Goal: Information Seeking & Learning: Learn about a topic

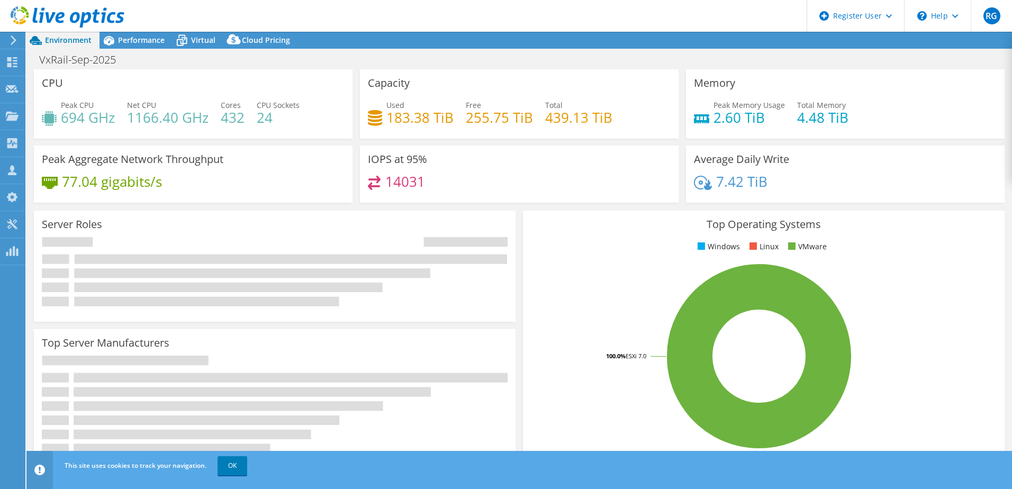
select select "EULondon"
select select "GBP"
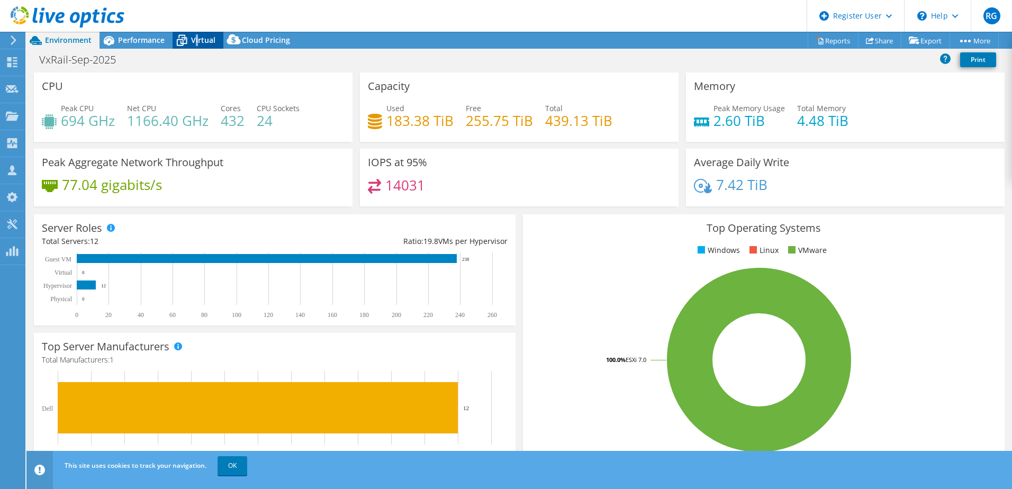
click at [196, 37] on span "Virtual" at bounding box center [203, 40] width 24 height 10
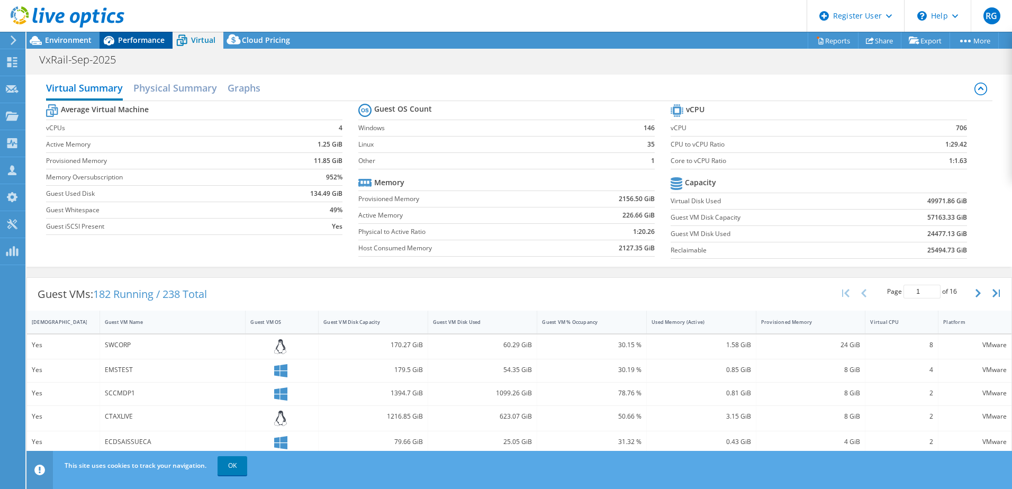
click at [132, 43] on span "Performance" at bounding box center [141, 40] width 47 height 10
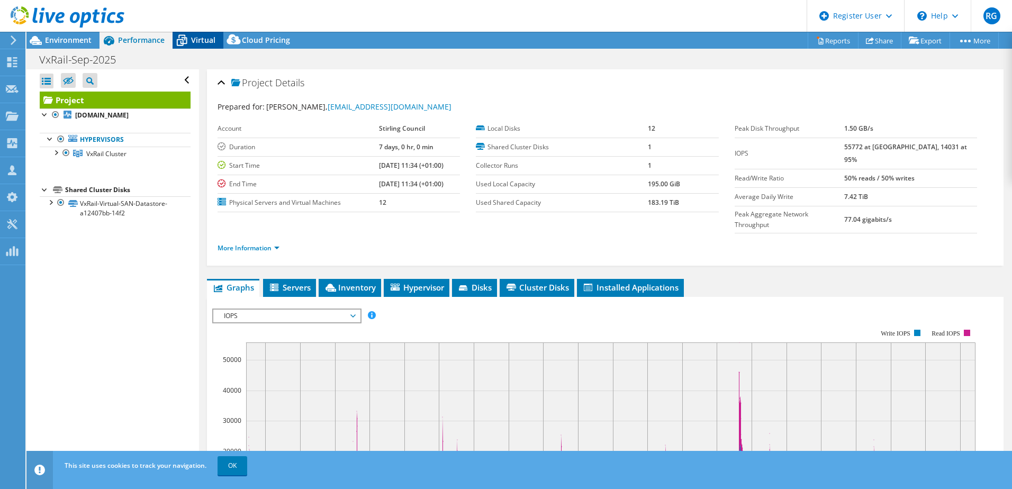
click at [197, 38] on span "Virtual" at bounding box center [203, 40] width 24 height 10
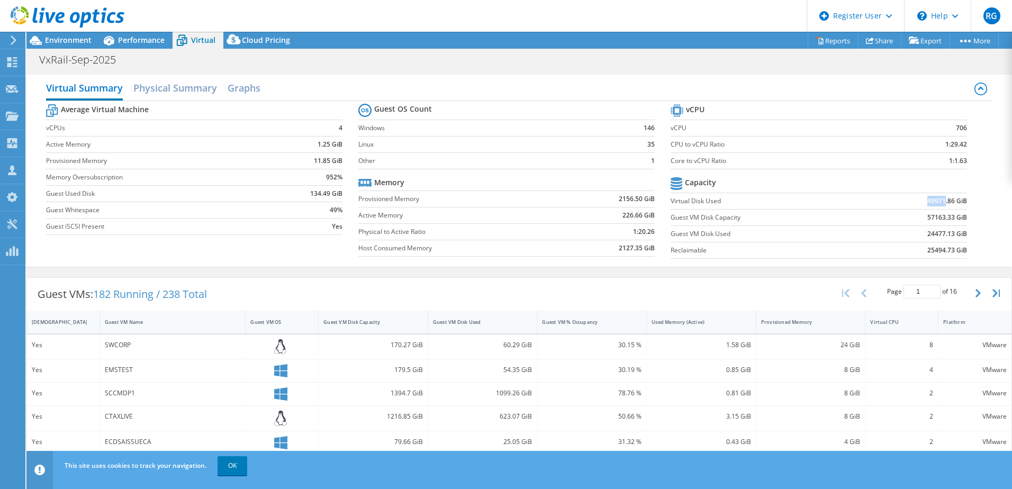
drag, startPoint x: 917, startPoint y: 202, endPoint x: 938, endPoint y: 204, distance: 20.3
click at [938, 204] on td "49971.86 GiB" at bounding box center [915, 201] width 103 height 16
drag, startPoint x: 938, startPoint y: 204, endPoint x: 938, endPoint y: 219, distance: 14.3
click at [938, 219] on b "57163.33 GiB" at bounding box center [947, 217] width 40 height 11
click at [148, 44] on span "Performance" at bounding box center [141, 40] width 47 height 10
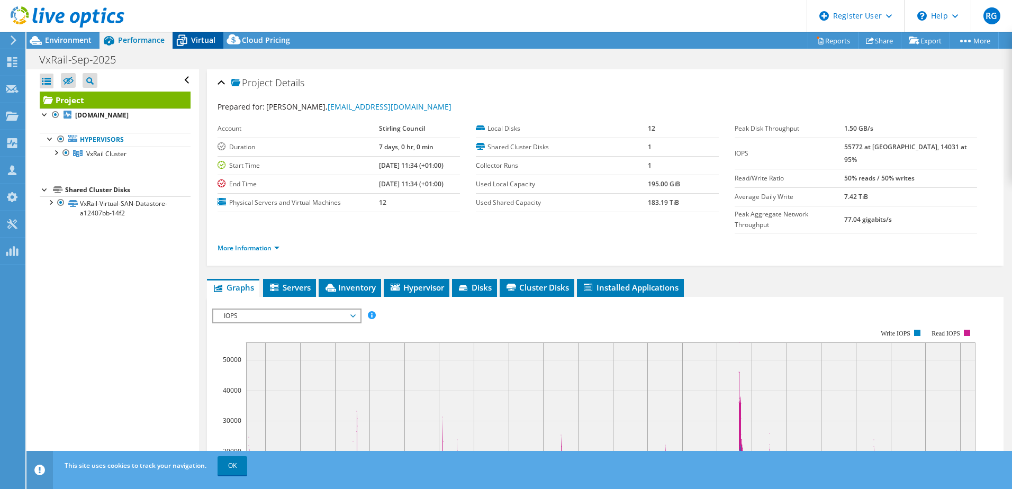
click at [199, 39] on span "Virtual" at bounding box center [203, 40] width 24 height 10
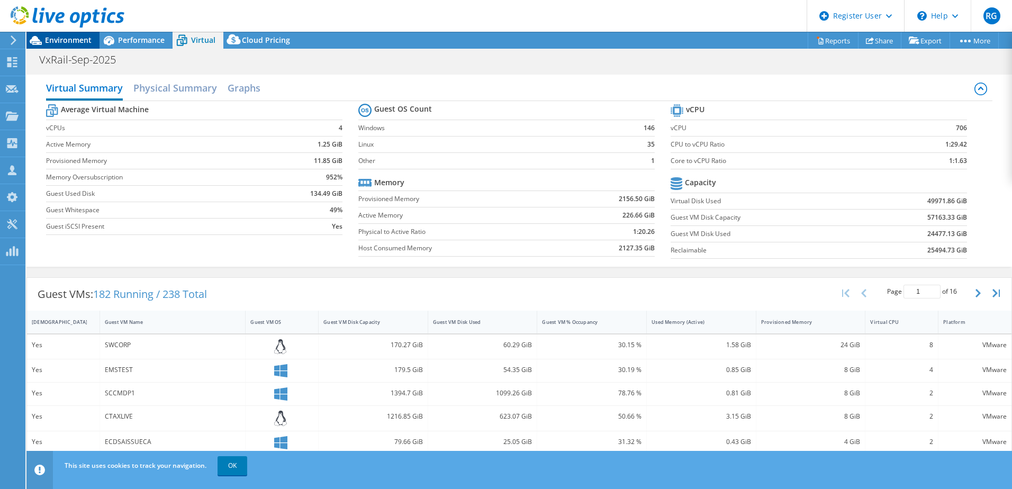
click at [75, 39] on span "Environment" at bounding box center [68, 40] width 47 height 10
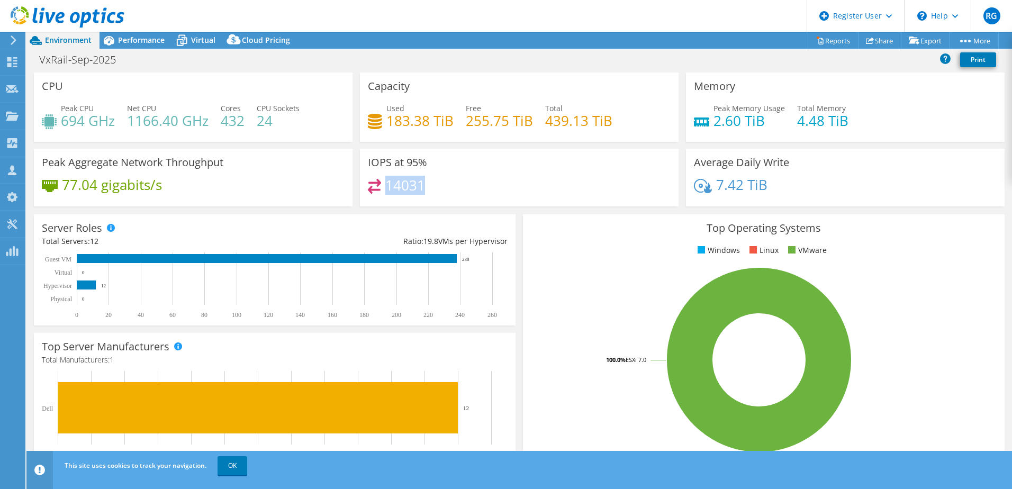
drag, startPoint x: 425, startPoint y: 186, endPoint x: 385, endPoint y: 190, distance: 39.8
click at [385, 190] on div "14031" at bounding box center [519, 190] width 303 height 23
click at [144, 33] on div "Performance" at bounding box center [136, 40] width 73 height 17
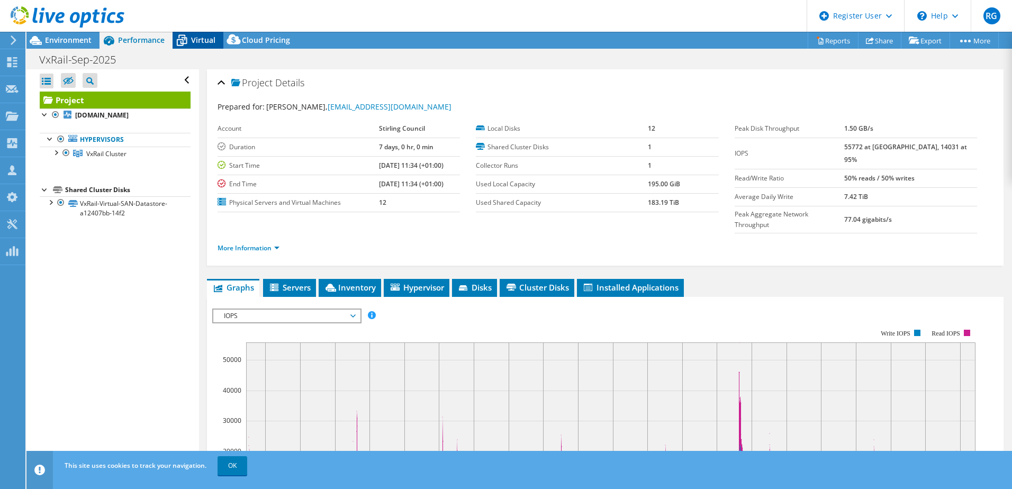
click at [202, 33] on div "Virtual" at bounding box center [198, 40] width 51 height 17
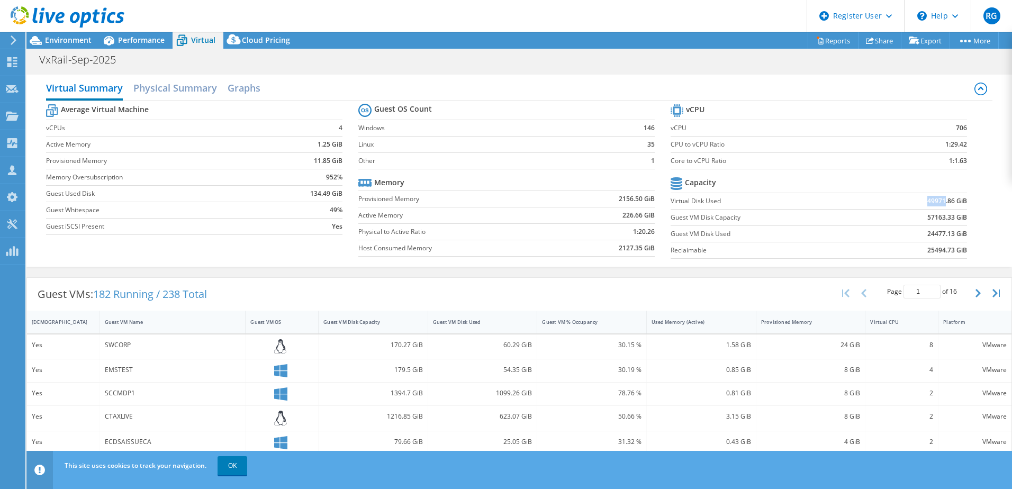
drag, startPoint x: 917, startPoint y: 202, endPoint x: 937, endPoint y: 203, distance: 19.6
click at [937, 203] on td "49971.86 GiB" at bounding box center [915, 201] width 103 height 16
drag, startPoint x: 937, startPoint y: 203, endPoint x: 938, endPoint y: 253, distance: 50.3
click at [938, 253] on b "25494.73 GiB" at bounding box center [947, 250] width 40 height 11
click at [75, 39] on span "Environment" at bounding box center [68, 40] width 47 height 10
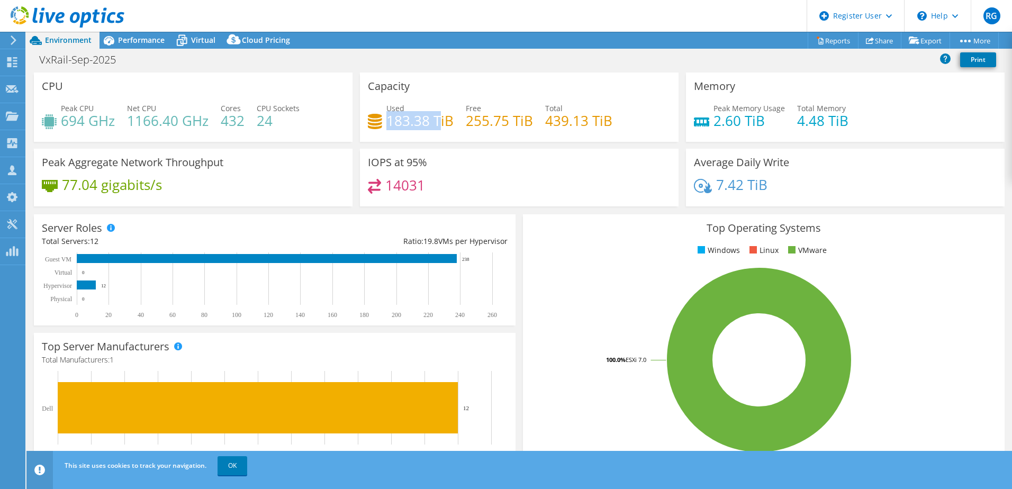
drag, startPoint x: 385, startPoint y: 121, endPoint x: 435, endPoint y: 121, distance: 50.3
click at [435, 121] on h4 "183.38 TiB" at bounding box center [419, 121] width 67 height 12
drag, startPoint x: 435, startPoint y: 121, endPoint x: 510, endPoint y: 125, distance: 75.3
click at [510, 125] on h4 "255.75 TiB" at bounding box center [499, 121] width 67 height 12
click at [134, 34] on div "Performance" at bounding box center [136, 40] width 73 height 17
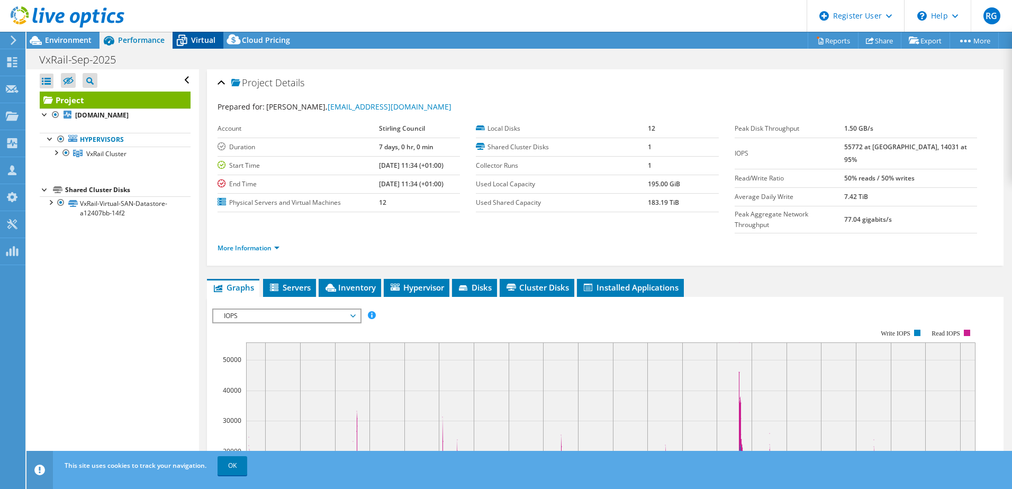
click at [206, 41] on span "Virtual" at bounding box center [203, 40] width 24 height 10
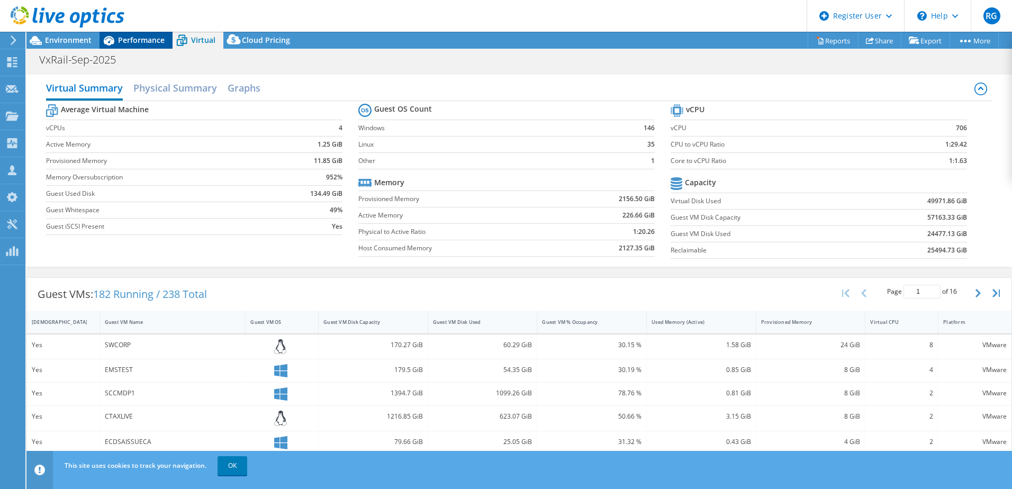
click at [130, 38] on span "Performance" at bounding box center [141, 40] width 47 height 10
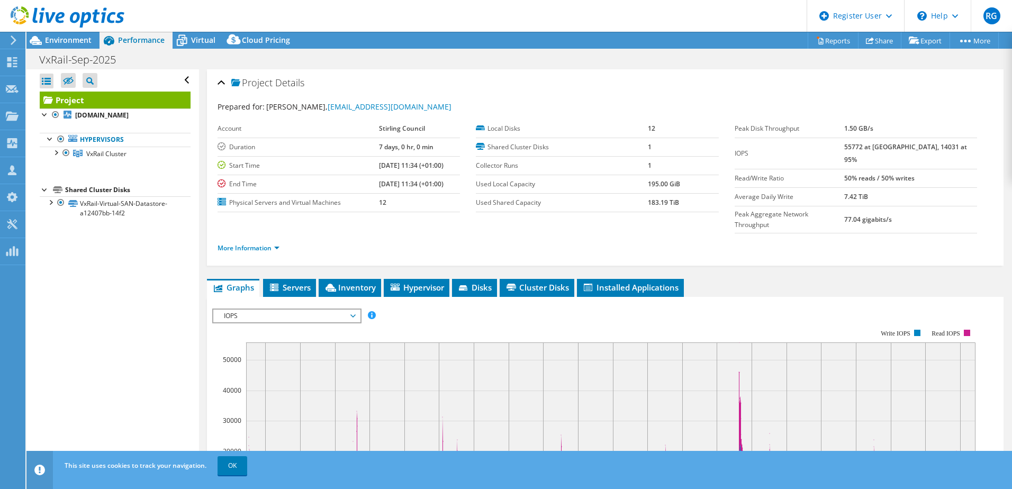
drag, startPoint x: 1004, startPoint y: 141, endPoint x: 1002, endPoint y: 194, distance: 52.4
click at [1002, 194] on article "Project Details Prepared for: [PERSON_NAME], [EMAIL_ADDRESS][DOMAIN_NAME] Accou…" at bounding box center [605, 268] width 813 height 399
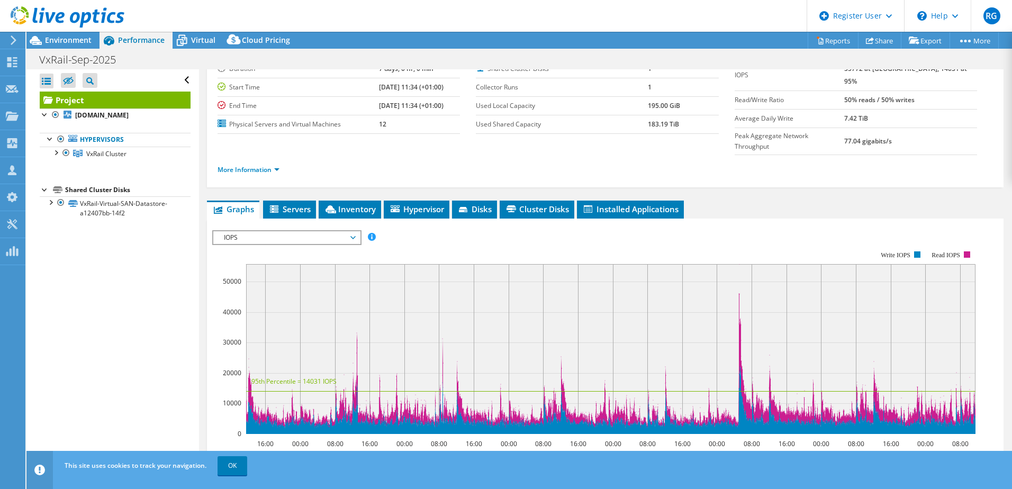
scroll to position [97, 0]
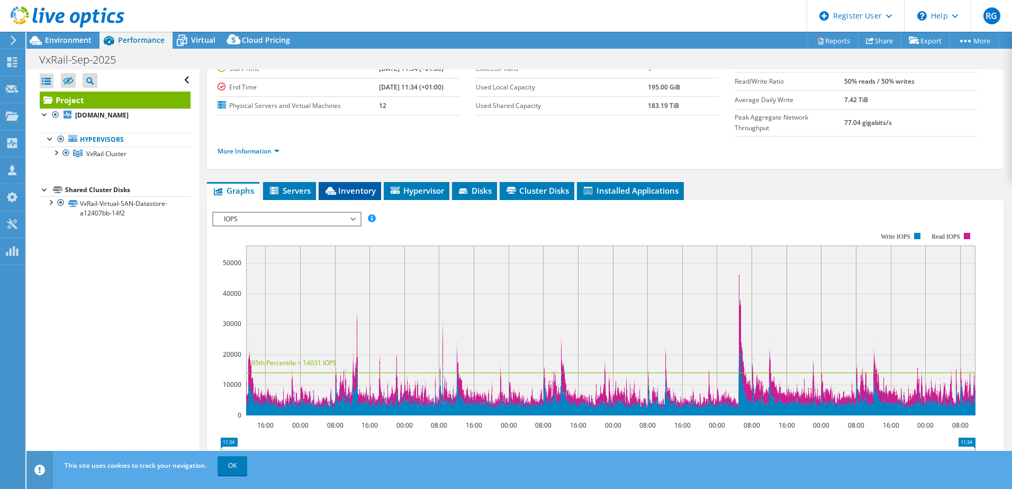
click at [360, 185] on span "Inventory" at bounding box center [350, 190] width 52 height 11
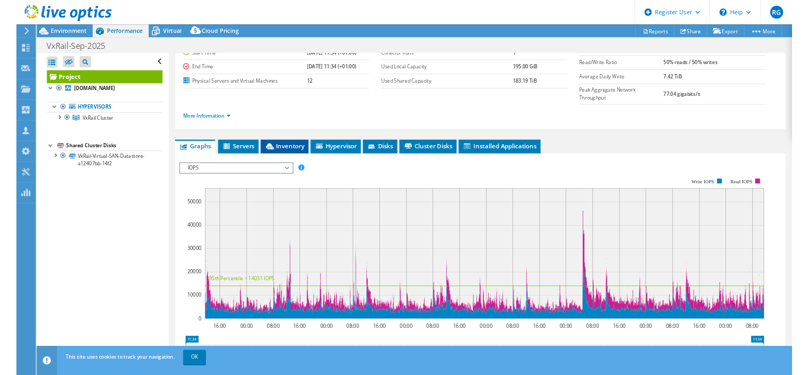
scroll to position [73, 0]
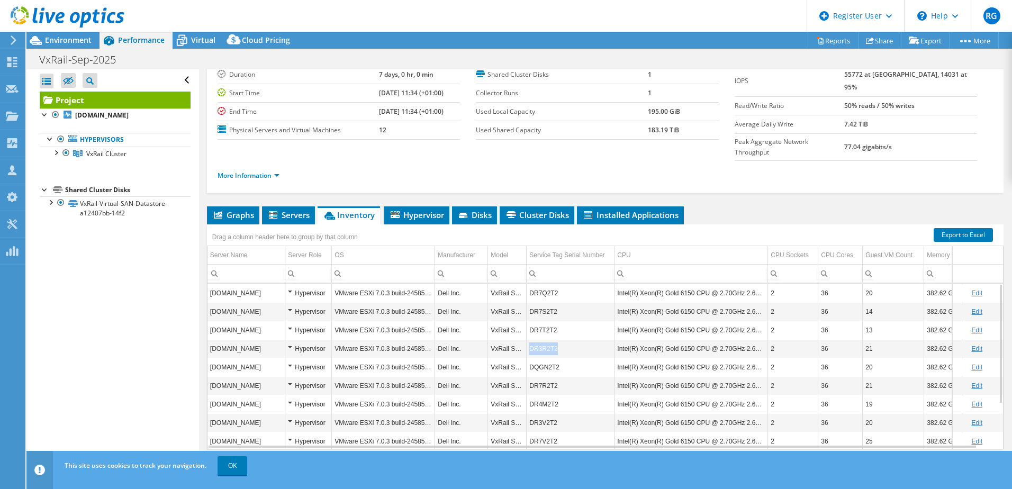
drag, startPoint x: 560, startPoint y: 330, endPoint x: 527, endPoint y: 331, distance: 32.9
click at [527, 339] on td "DR3R2T2" at bounding box center [571, 348] width 88 height 19
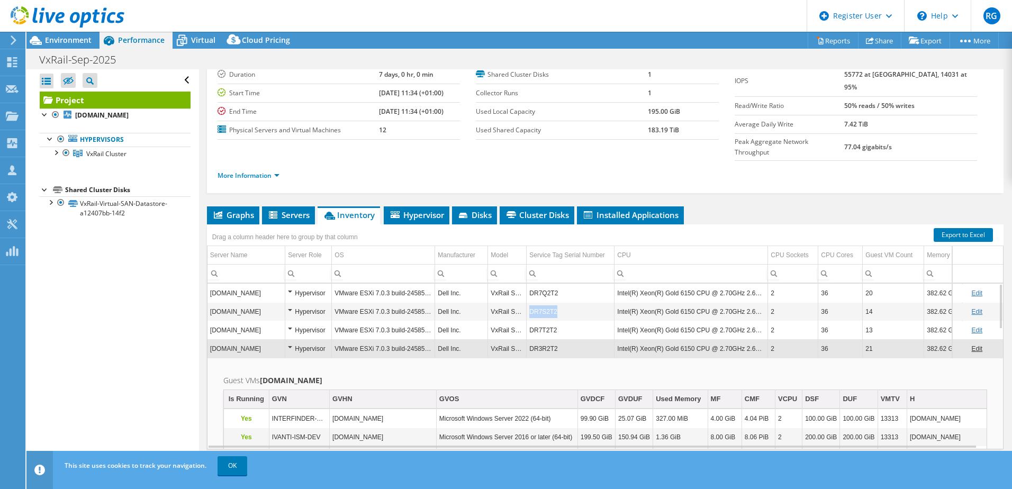
drag, startPoint x: 556, startPoint y: 291, endPoint x: 529, endPoint y: 296, distance: 27.5
click at [529, 302] on td "DR7S2T2" at bounding box center [571, 311] width 88 height 19
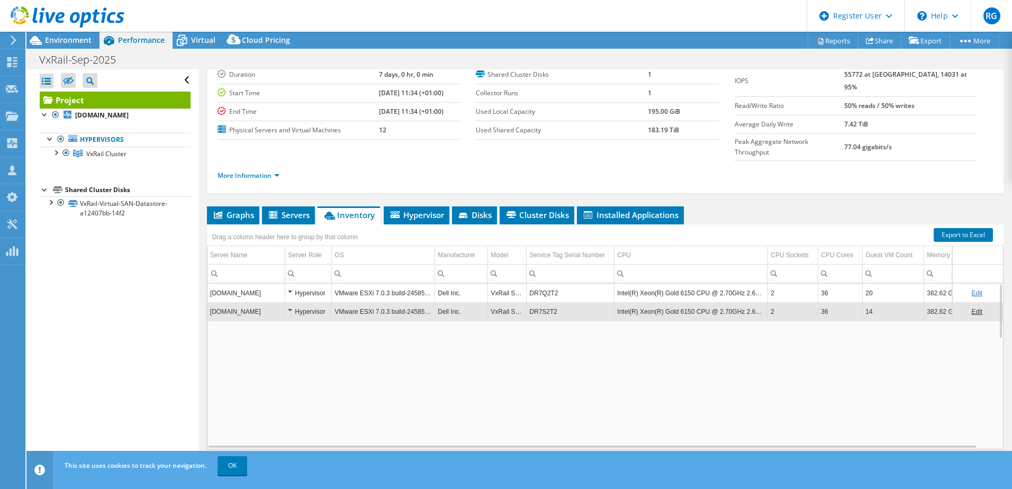
copy td "DR7S2T2"
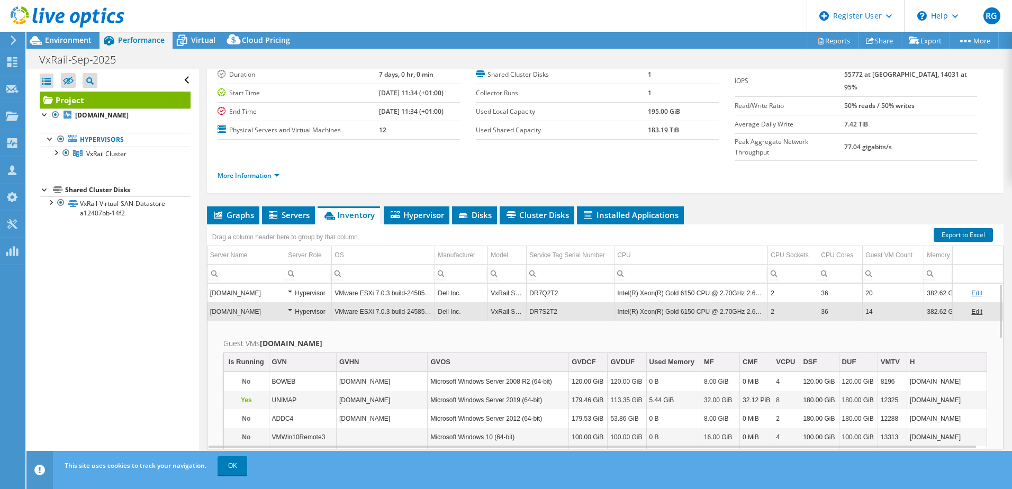
click at [536, 302] on td "DR7S2T2" at bounding box center [571, 311] width 88 height 19
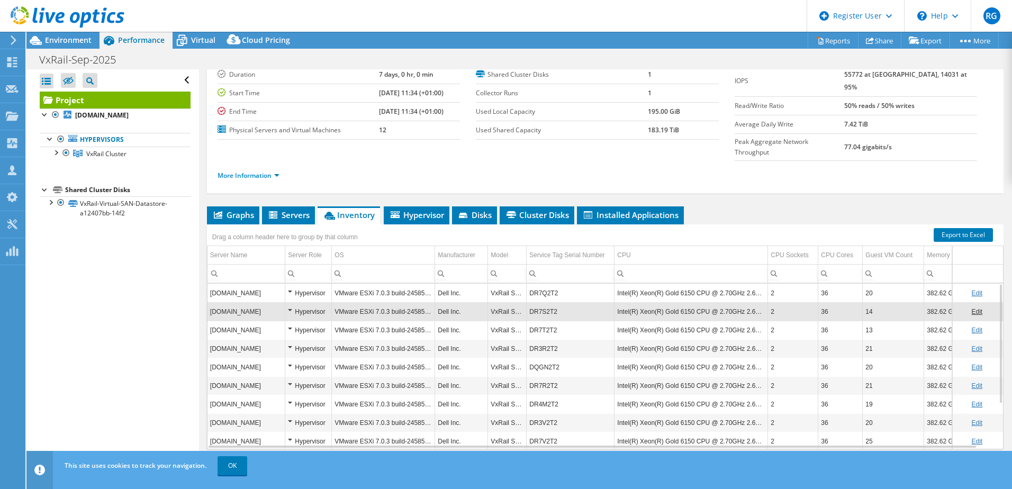
click at [542, 321] on td "DR7T2T2" at bounding box center [571, 330] width 88 height 19
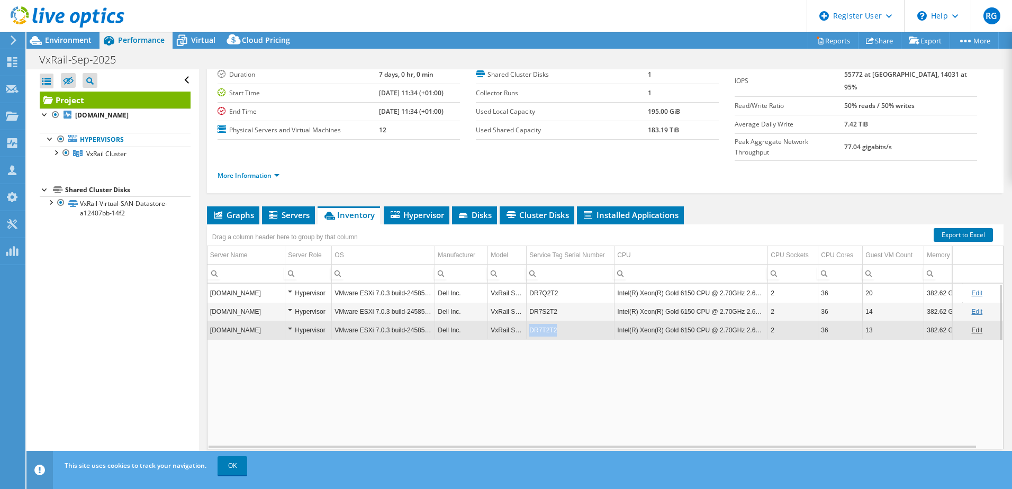
click at [542, 321] on td "DR7T2T2" at bounding box center [571, 330] width 88 height 19
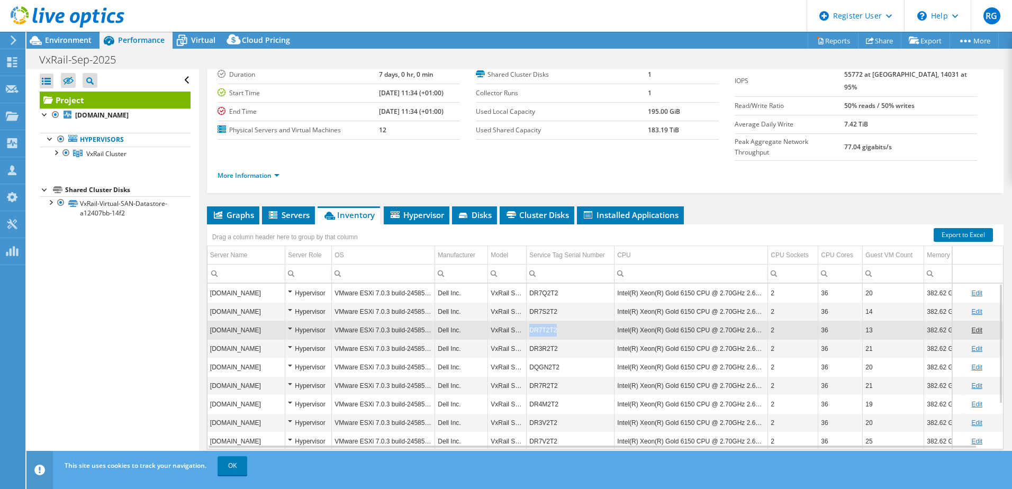
click at [542, 321] on td "DR7T2T2" at bounding box center [571, 330] width 88 height 19
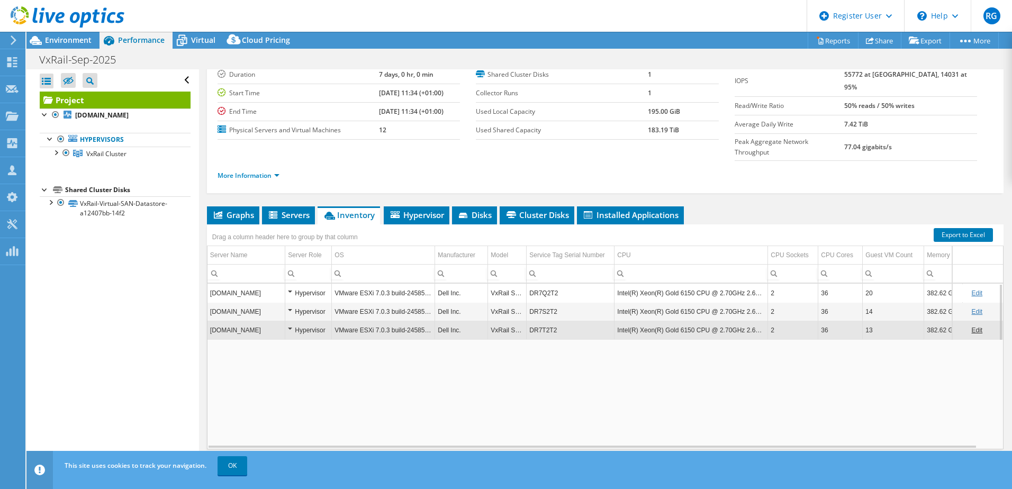
click at [542, 321] on td "DR7T2T2" at bounding box center [571, 330] width 88 height 19
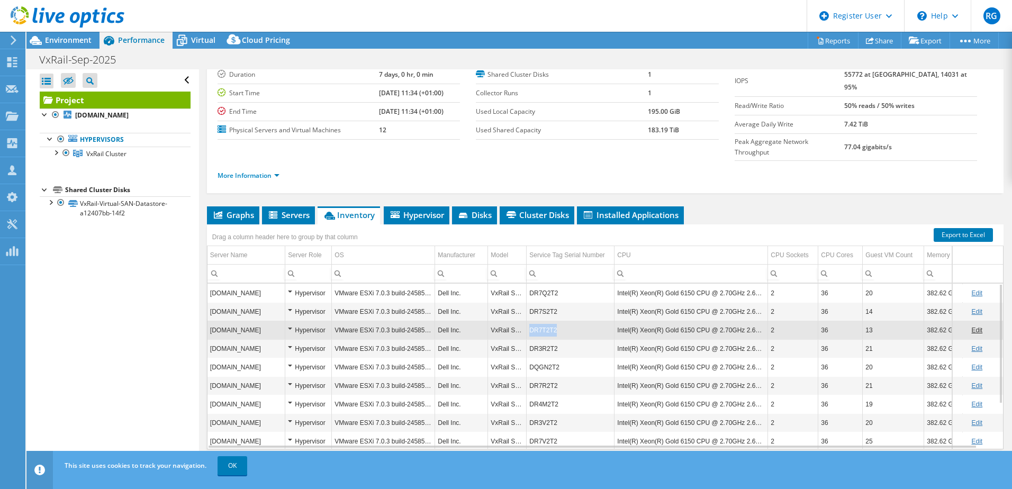
click at [542, 321] on td "DR7T2T2" at bounding box center [571, 330] width 88 height 19
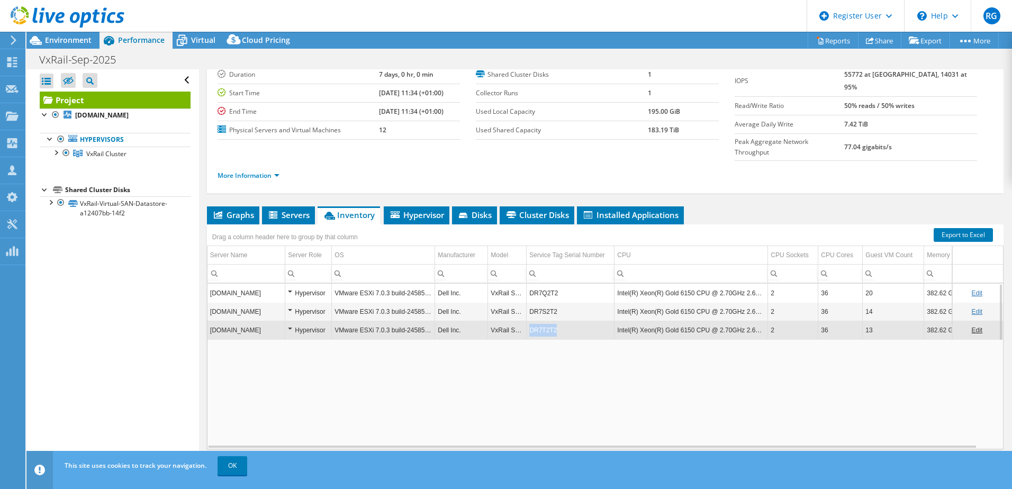
click at [542, 321] on td "DR7T2T2" at bounding box center [571, 330] width 88 height 19
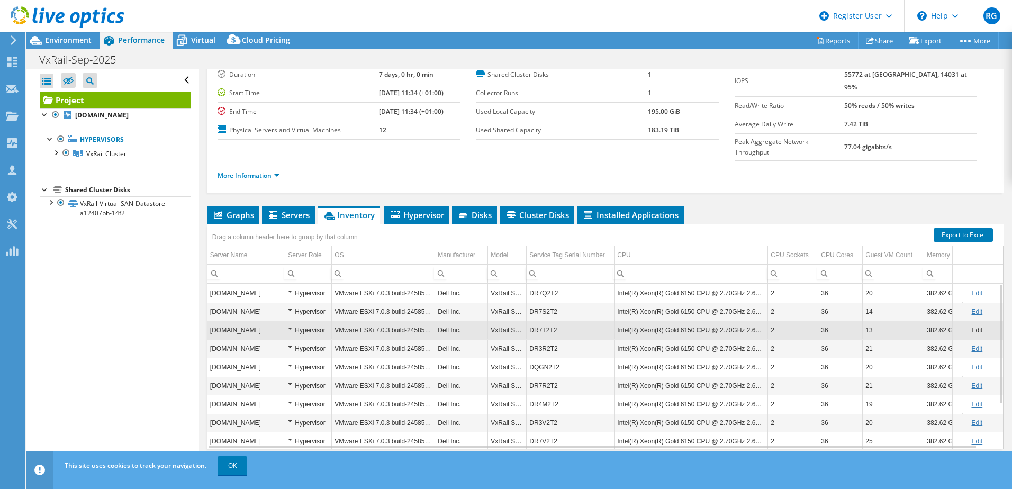
click at [542, 321] on td "DR7T2T2" at bounding box center [571, 330] width 88 height 19
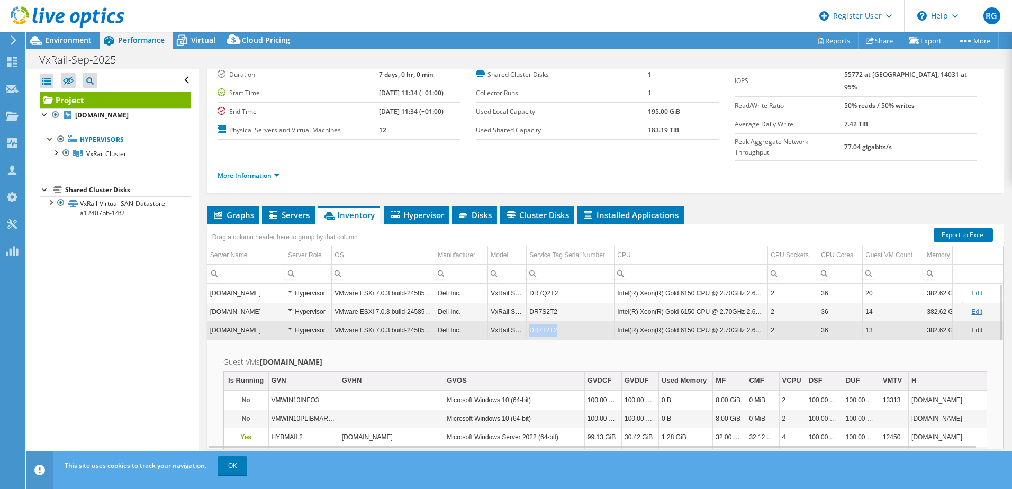
drag, startPoint x: 561, startPoint y: 311, endPoint x: 530, endPoint y: 311, distance: 30.7
click at [530, 321] on td "DR7T2T2" at bounding box center [571, 330] width 88 height 19
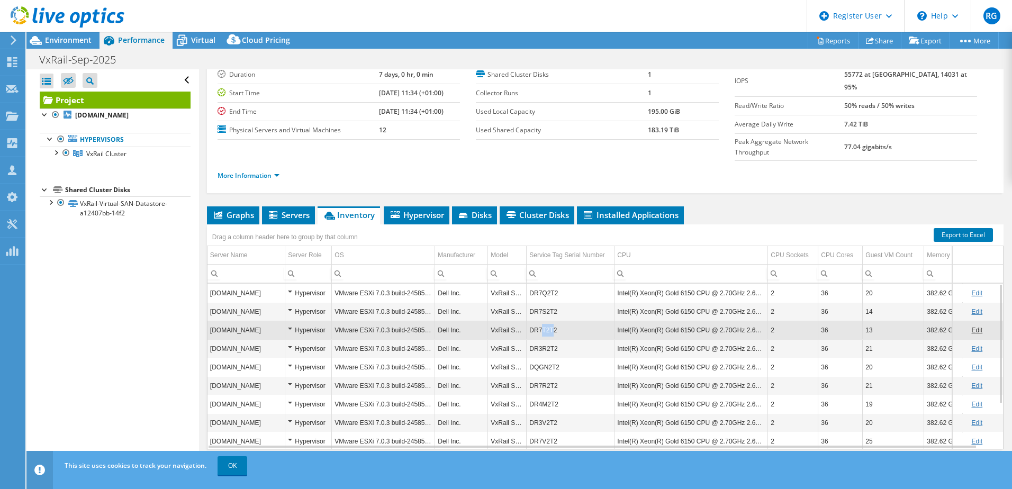
drag, startPoint x: 552, startPoint y: 308, endPoint x: 543, endPoint y: 309, distance: 9.5
click at [543, 321] on td "DR7T2T2" at bounding box center [571, 330] width 88 height 19
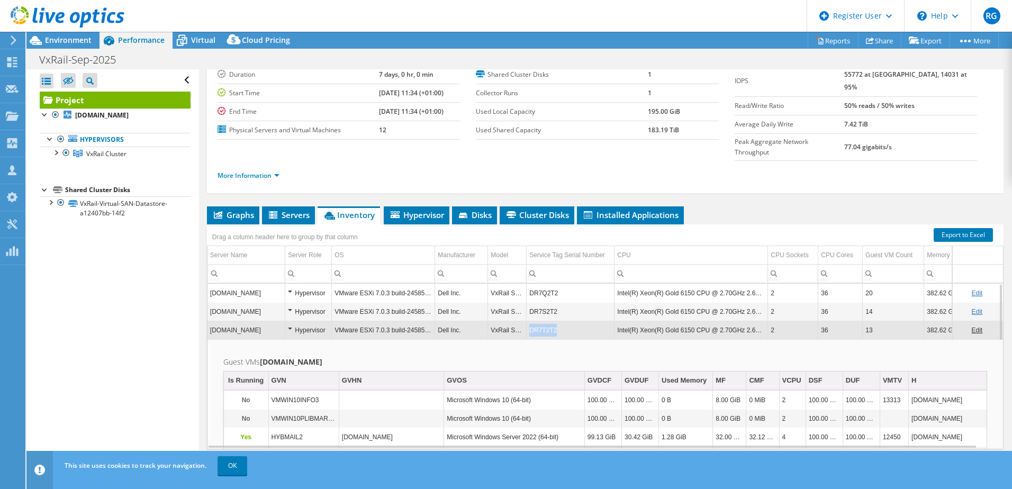
copy td "DR7T2T2"
drag, startPoint x: 554, startPoint y: 309, endPoint x: 531, endPoint y: 310, distance: 22.3
click at [531, 321] on td "DR7T2T2" at bounding box center [571, 330] width 88 height 19
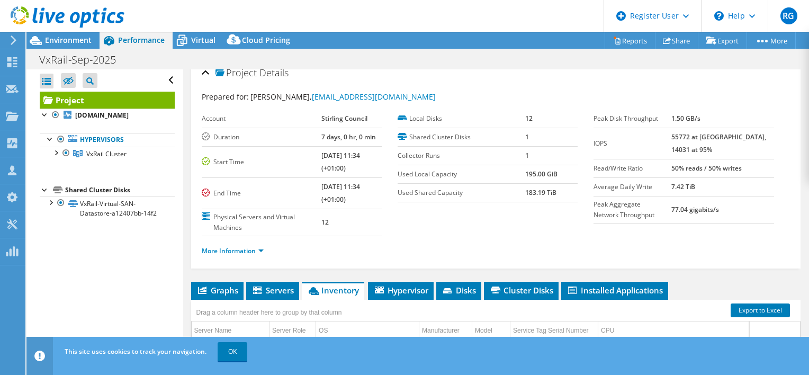
scroll to position [0, 0]
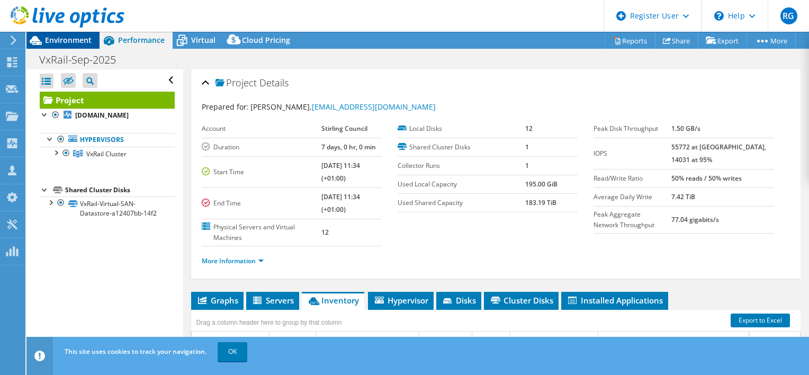
click at [74, 37] on span "Environment" at bounding box center [68, 40] width 47 height 10
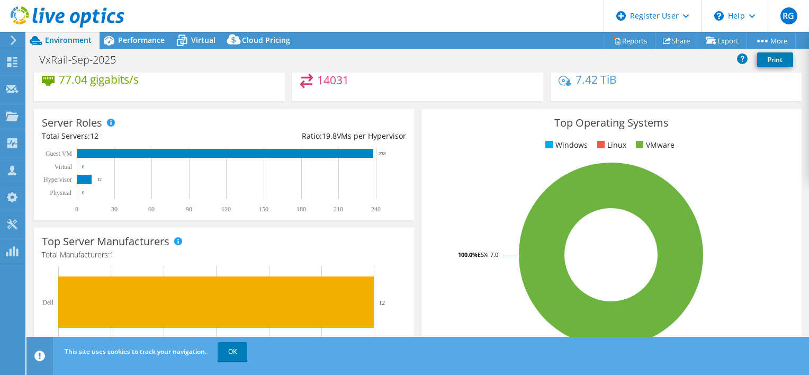
scroll to position [132, 0]
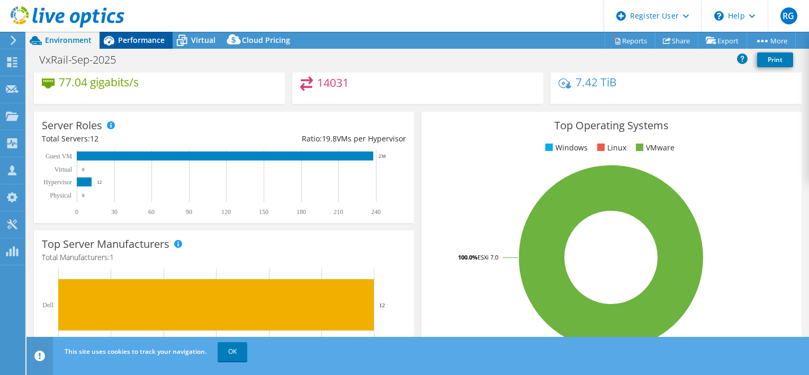
click at [142, 38] on span "Performance" at bounding box center [141, 40] width 47 height 10
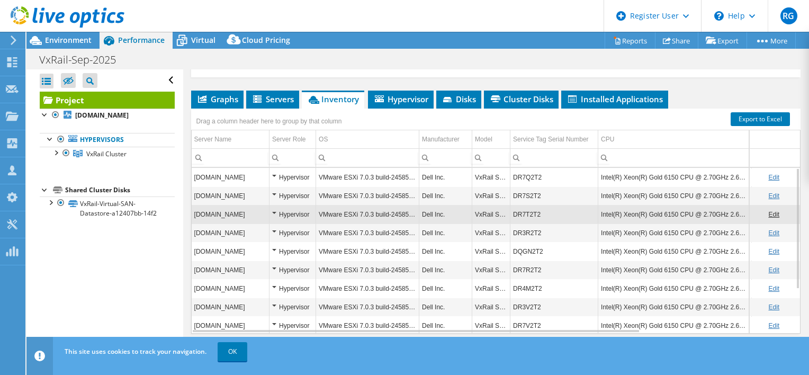
scroll to position [209, 0]
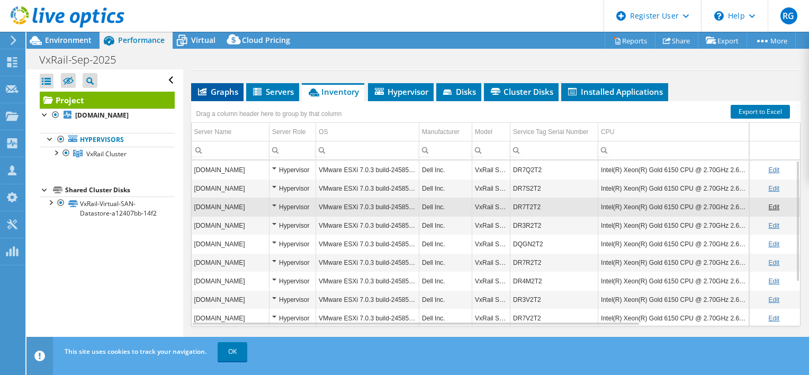
click at [217, 88] on span "Graphs" at bounding box center [217, 91] width 42 height 11
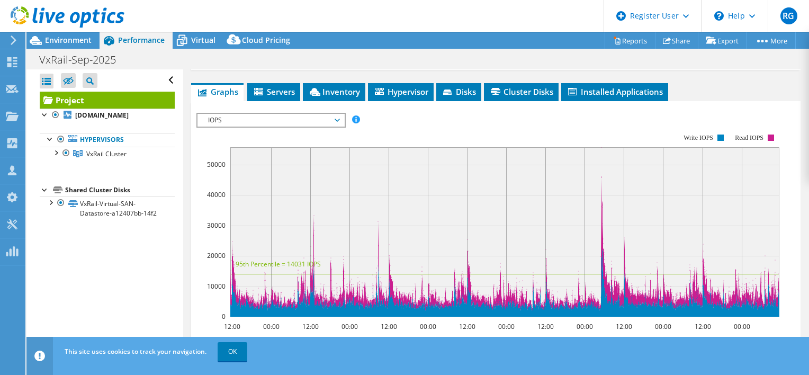
click at [332, 119] on span "IOPS" at bounding box center [271, 120] width 136 height 13
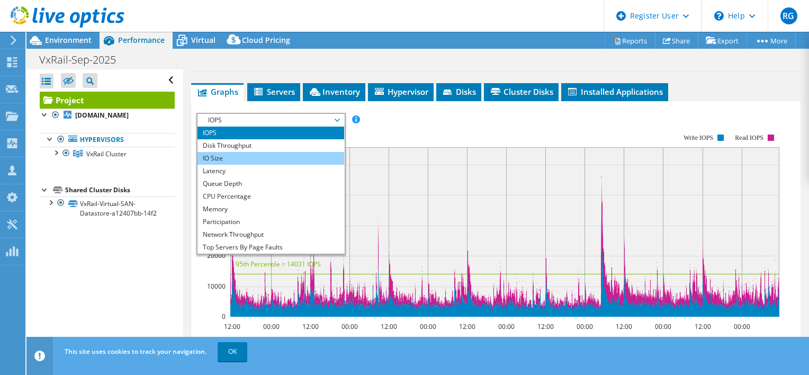
click at [304, 152] on li "IO Size" at bounding box center [270, 158] width 147 height 13
